Goal: Information Seeking & Learning: Learn about a topic

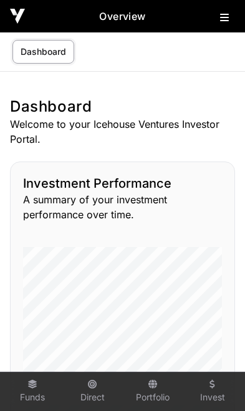
click at [224, 21] on icon at bounding box center [224, 17] width 9 height 10
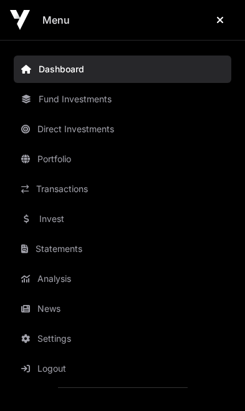
click at [58, 310] on link "News" at bounding box center [122, 308] width 217 height 27
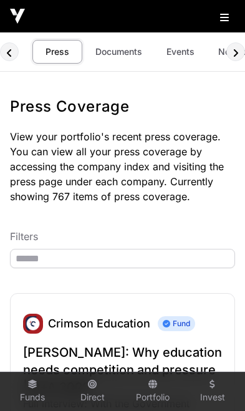
click at [124, 61] on link "Documents" at bounding box center [118, 52] width 63 height 24
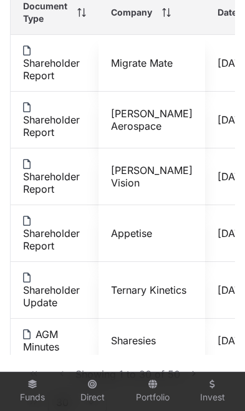
scroll to position [329, 0]
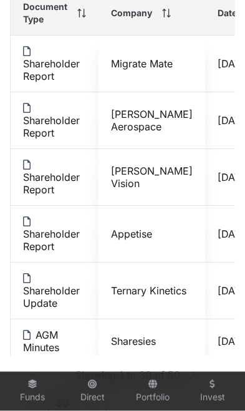
click at [50, 125] on link "Shareholder Report" at bounding box center [54, 120] width 63 height 37
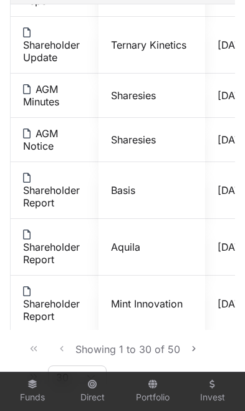
scroll to position [221, 0]
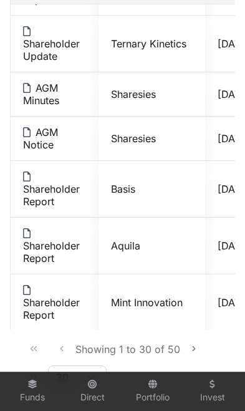
click at [49, 90] on link "AGM Minutes" at bounding box center [54, 94] width 63 height 25
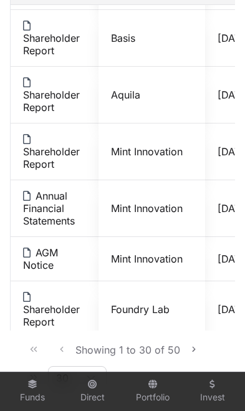
scroll to position [373, 0]
click at [41, 162] on link "Shareholder Report" at bounding box center [54, 151] width 63 height 37
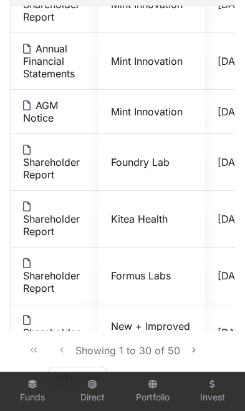
scroll to position [521, 0]
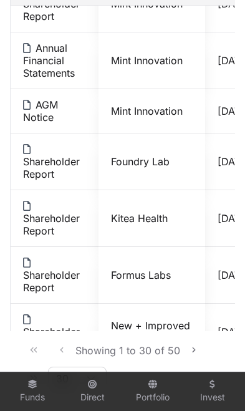
click at [44, 224] on link "Shareholder Report" at bounding box center [54, 217] width 63 height 37
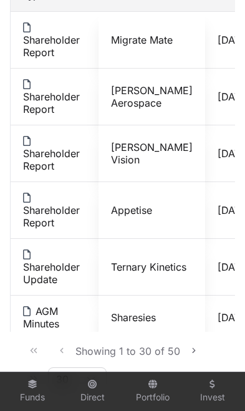
scroll to position [0, 0]
click at [61, 159] on link "Shareholder Report" at bounding box center [54, 153] width 63 height 37
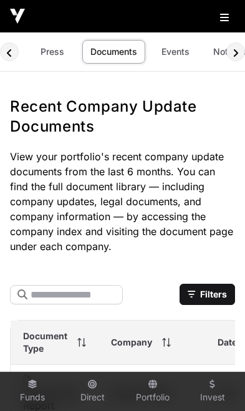
click at [170, 54] on link "Events" at bounding box center [175, 52] width 50 height 24
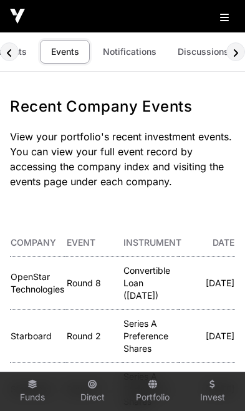
scroll to position [0, 114]
click at [199, 55] on link "Discussions" at bounding box center [204, 52] width 67 height 24
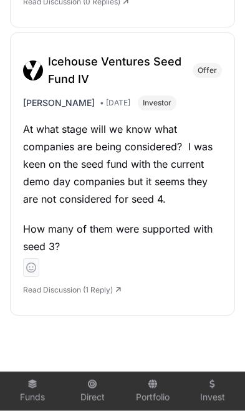
scroll to position [1668, 0]
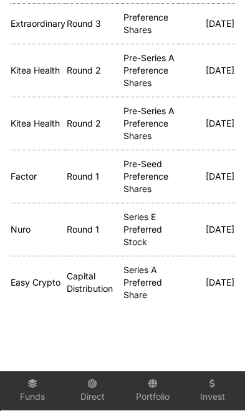
scroll to position [411, 0]
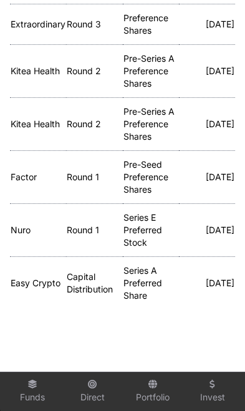
click at [160, 408] on link "Portfolio" at bounding box center [153, 392] width 50 height 34
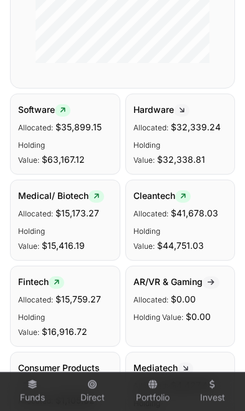
scroll to position [343, 0]
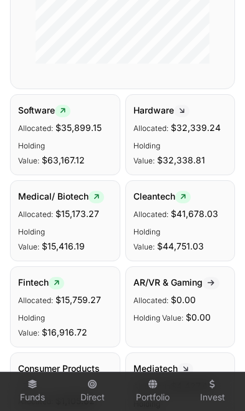
click at [168, 117] on div "Hardware Allocated: $32,339.24 Holding Value: $32,338.81" at bounding box center [180, 134] width 110 height 81
click at [166, 113] on span "Hardware" at bounding box center [161, 110] width 56 height 11
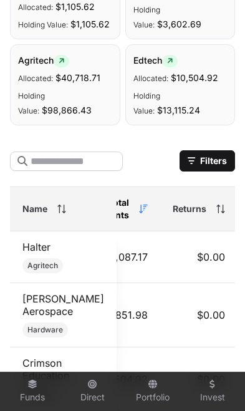
scroll to position [-1, 188]
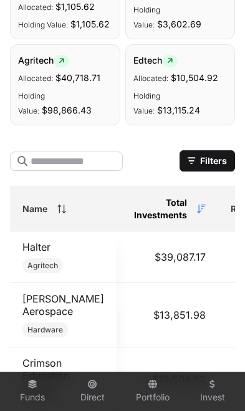
click at [216, 162] on button "Filters" at bounding box center [206, 160] width 55 height 21
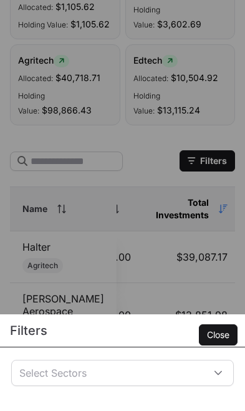
scroll to position [0, 133]
click at [166, 385] on div "Select Sectors" at bounding box center [107, 372] width 191 height 25
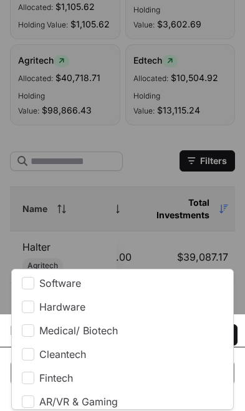
scroll to position [0, 0]
click at [39, 298] on li "Hardware" at bounding box center [122, 306] width 216 height 22
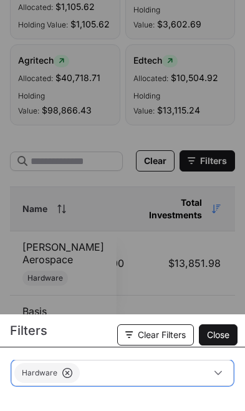
click at [223, 345] on button "Close" at bounding box center [218, 334] width 39 height 21
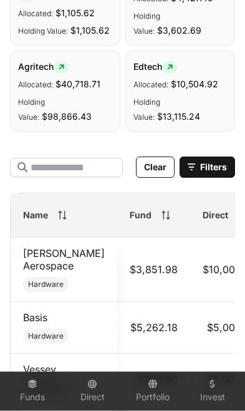
click at [156, 173] on button "Clear" at bounding box center [155, 166] width 39 height 21
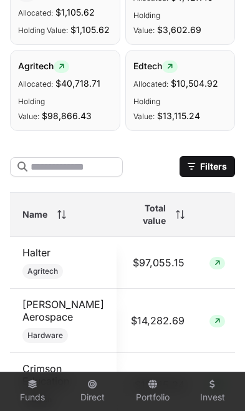
scroll to position [0, 332]
click at [176, 217] on icon at bounding box center [180, 214] width 9 height 9
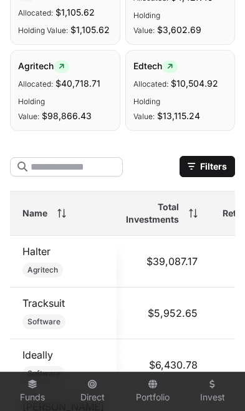
scroll to position [2, 163]
click at [184, 214] on span at bounding box center [191, 212] width 14 height 9
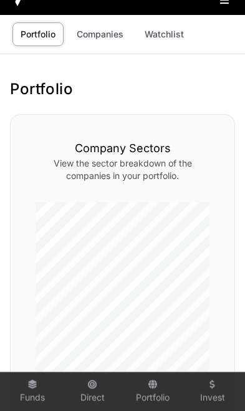
scroll to position [0, 0]
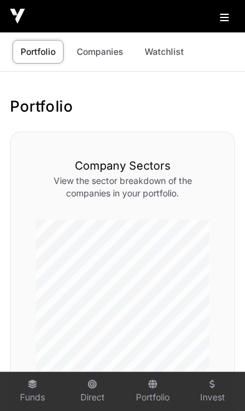
click at [230, 22] on button at bounding box center [227, 14] width 15 height 15
